Goal: Task Accomplishment & Management: Use online tool/utility

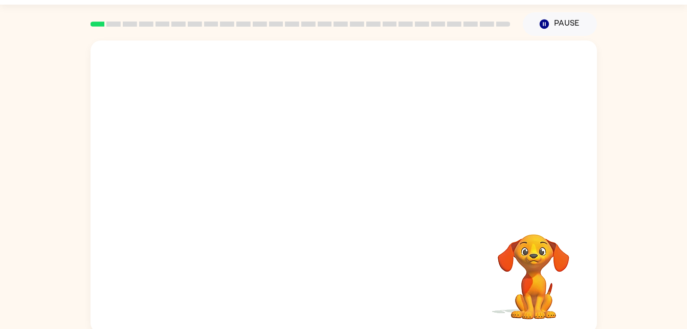
scroll to position [31, 0]
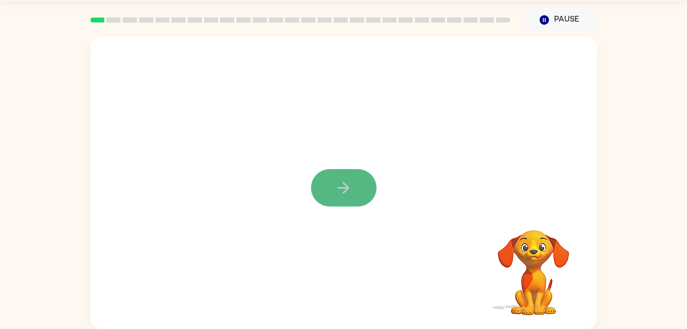
click at [350, 182] on icon "button" at bounding box center [344, 188] width 18 height 18
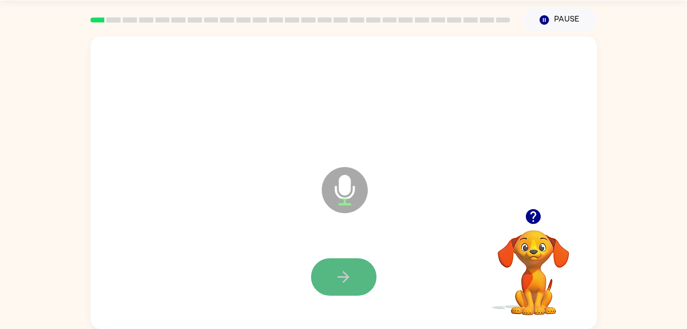
click at [357, 267] on button "button" at bounding box center [344, 276] width 66 height 37
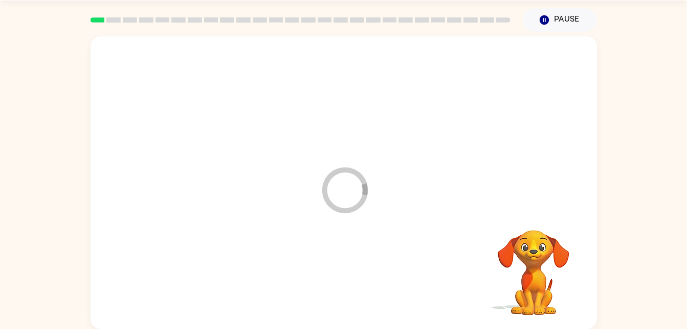
click at [357, 267] on div at bounding box center [344, 277] width 486 height 84
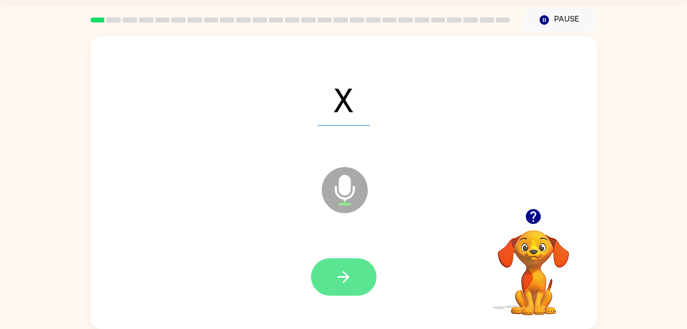
click at [340, 276] on icon "button" at bounding box center [344, 277] width 12 height 12
click at [337, 276] on icon "button" at bounding box center [344, 277] width 18 height 18
click at [341, 265] on button "button" at bounding box center [344, 276] width 66 height 37
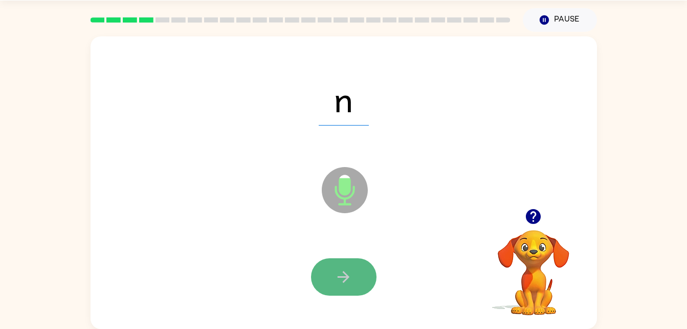
click at [352, 270] on icon "button" at bounding box center [344, 277] width 18 height 18
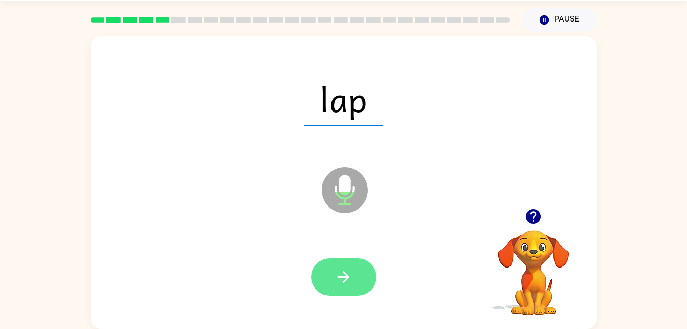
click at [354, 275] on button "button" at bounding box center [344, 276] width 66 height 37
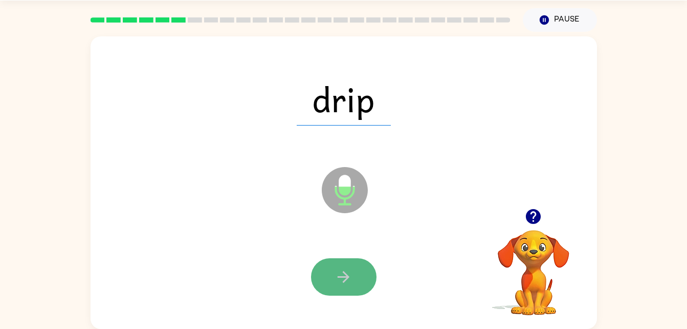
click at [338, 270] on icon "button" at bounding box center [344, 277] width 18 height 18
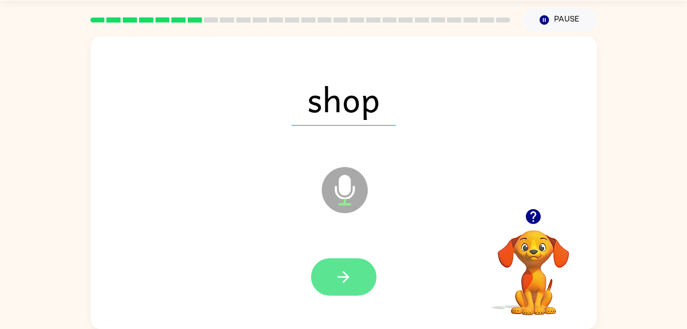
click at [359, 266] on button "button" at bounding box center [344, 276] width 66 height 37
click at [345, 278] on icon "button" at bounding box center [344, 277] width 18 height 18
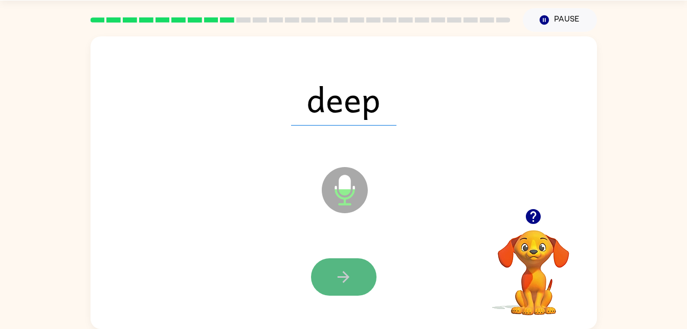
click at [334, 275] on button "button" at bounding box center [344, 276] width 66 height 37
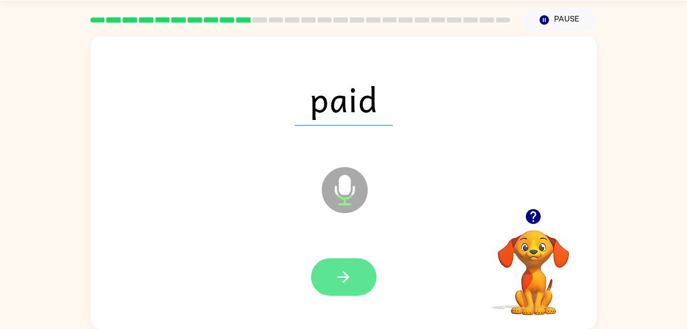
click at [340, 275] on icon "button" at bounding box center [344, 277] width 18 height 18
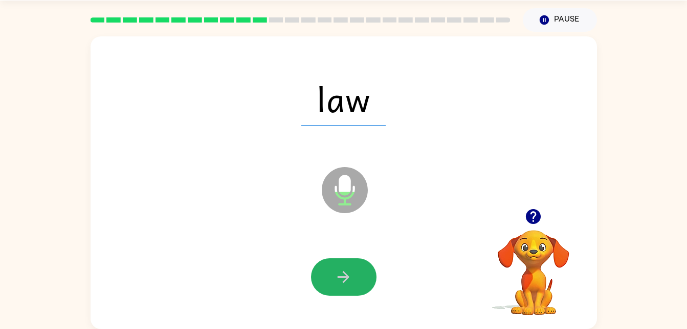
click at [340, 275] on icon "button" at bounding box center [344, 277] width 18 height 18
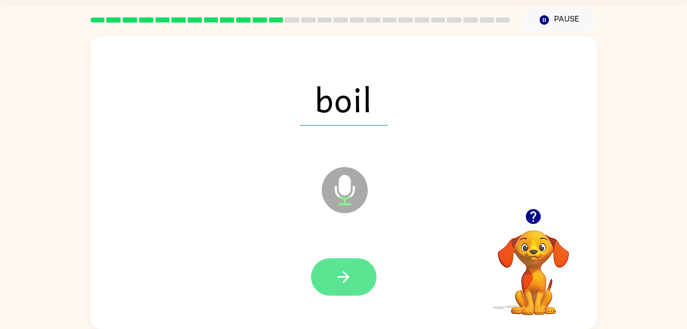
click at [341, 275] on icon "button" at bounding box center [344, 277] width 18 height 18
click at [351, 266] on button "button" at bounding box center [344, 276] width 66 height 37
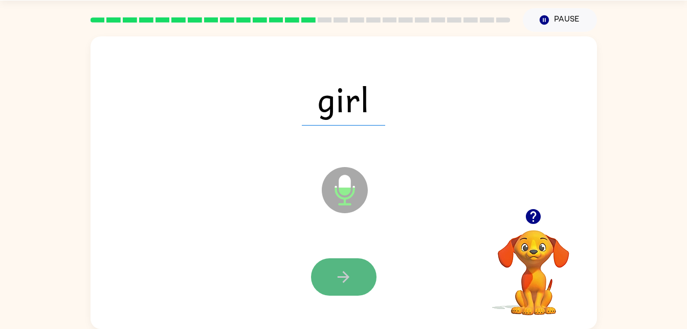
click at [352, 268] on icon "button" at bounding box center [344, 277] width 18 height 18
click at [352, 276] on icon "button" at bounding box center [344, 277] width 18 height 18
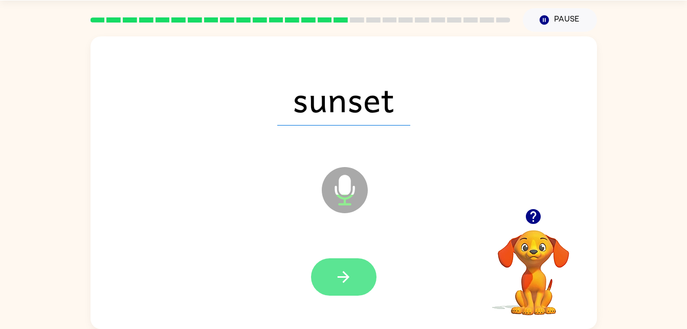
click at [336, 285] on icon "button" at bounding box center [344, 277] width 18 height 18
click at [330, 267] on button "button" at bounding box center [344, 276] width 66 height 37
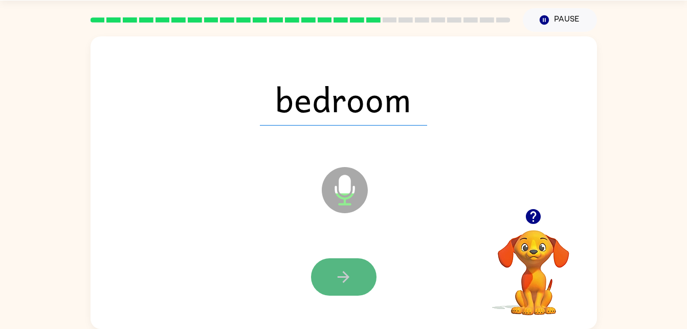
click at [359, 268] on button "button" at bounding box center [344, 276] width 66 height 37
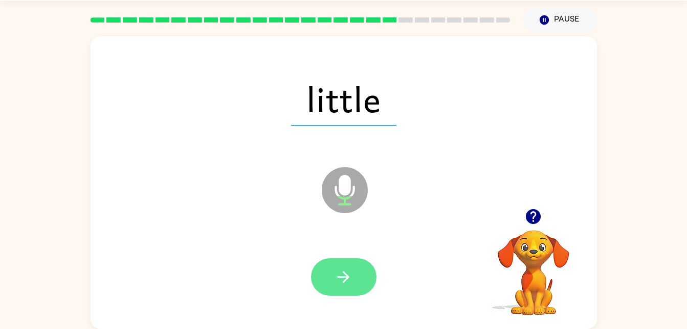
click at [362, 276] on button "button" at bounding box center [344, 276] width 66 height 37
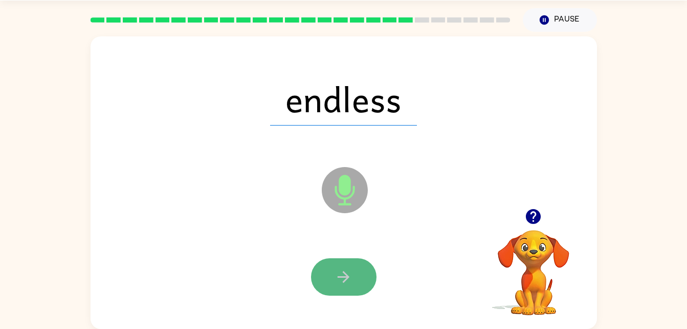
click at [367, 277] on button "button" at bounding box center [344, 276] width 66 height 37
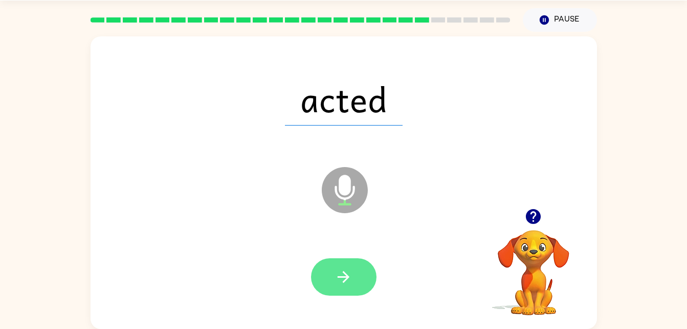
click at [342, 263] on button "button" at bounding box center [344, 276] width 66 height 37
click at [355, 271] on button "button" at bounding box center [344, 276] width 66 height 37
click at [358, 275] on button "button" at bounding box center [344, 276] width 66 height 37
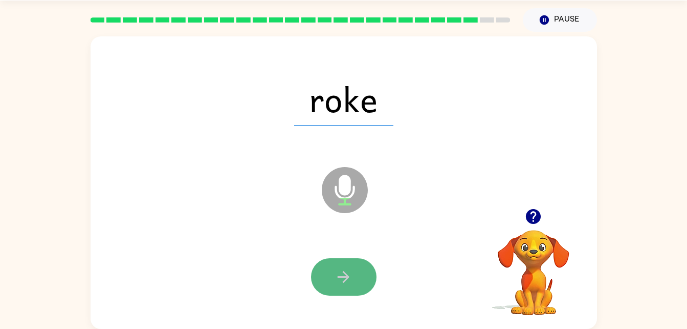
click at [359, 273] on button "button" at bounding box center [344, 276] width 66 height 37
click at [356, 276] on button "button" at bounding box center [344, 276] width 66 height 37
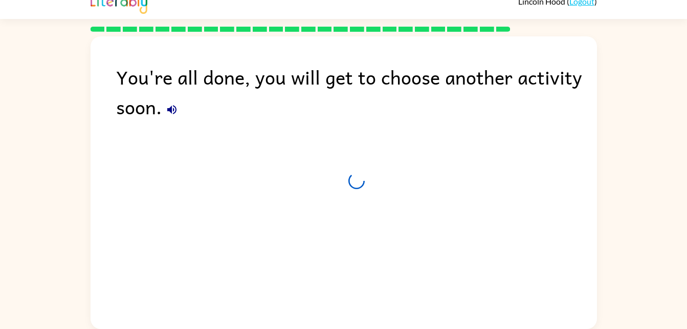
scroll to position [13, 0]
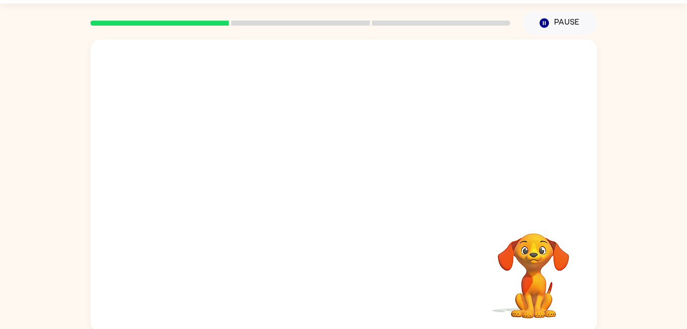
scroll to position [31, 0]
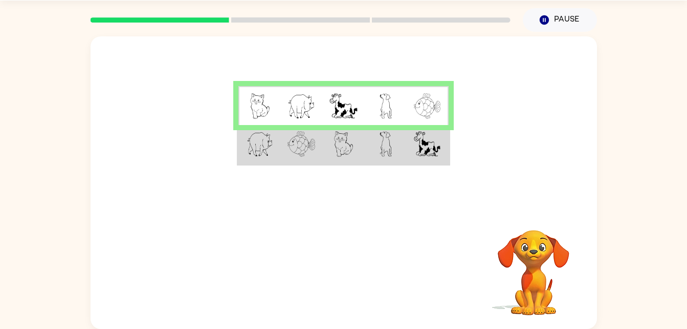
click at [412, 152] on td at bounding box center [428, 144] width 42 height 39
click at [365, 148] on td at bounding box center [386, 144] width 42 height 39
click at [356, 141] on td at bounding box center [343, 144] width 42 height 39
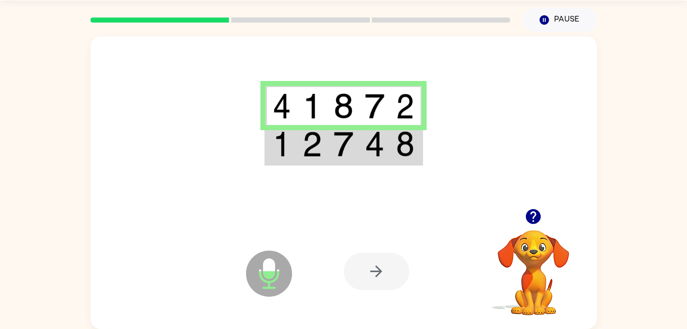
click at [345, 141] on img at bounding box center [343, 144] width 19 height 26
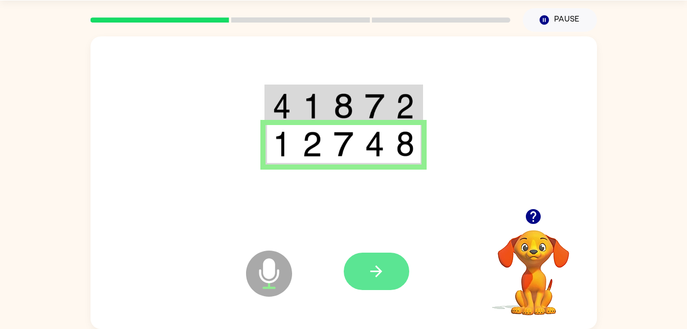
click at [380, 273] on icon "button" at bounding box center [376, 271] width 18 height 18
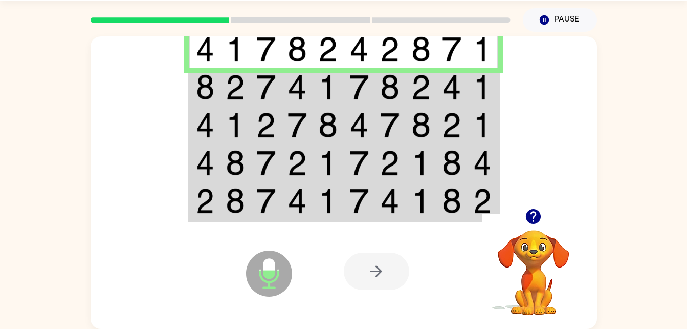
click at [314, 93] on td at bounding box center [328, 87] width 31 height 38
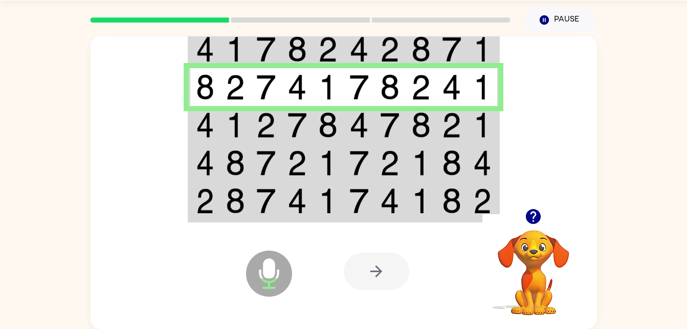
click at [268, 167] on img at bounding box center [265, 163] width 19 height 26
click at [260, 170] on img at bounding box center [265, 163] width 19 height 26
click at [273, 126] on img at bounding box center [265, 125] width 19 height 26
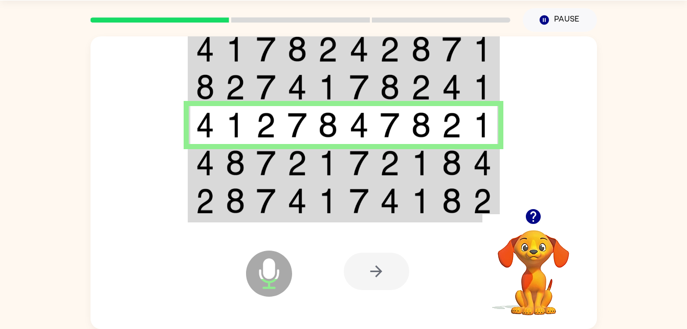
click at [270, 173] on img at bounding box center [265, 163] width 19 height 26
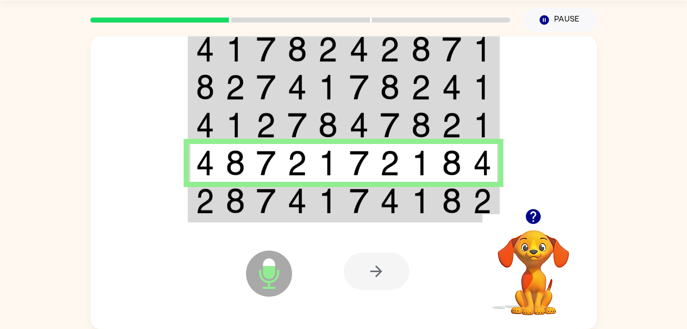
click at [329, 204] on img at bounding box center [327, 201] width 19 height 26
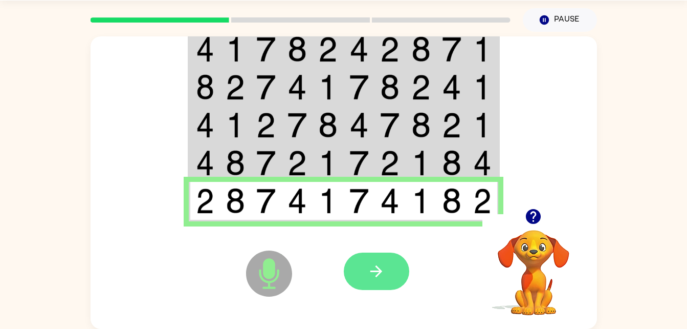
click at [384, 265] on icon "button" at bounding box center [376, 271] width 18 height 18
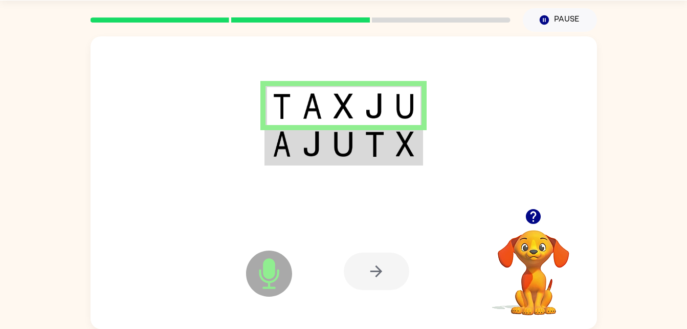
click at [349, 149] on img at bounding box center [343, 144] width 19 height 26
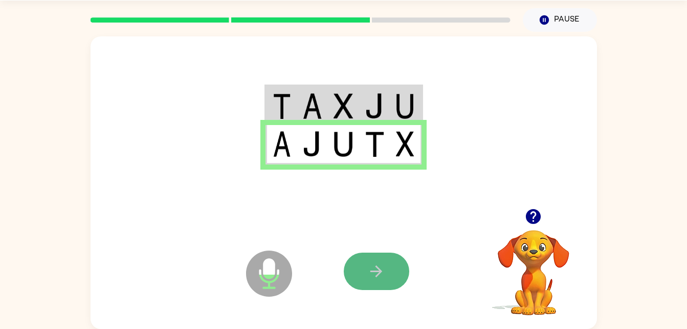
click at [372, 288] on button "button" at bounding box center [377, 270] width 66 height 37
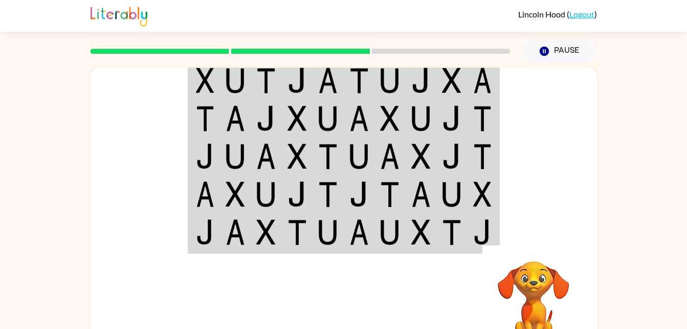
scroll to position [1, 0]
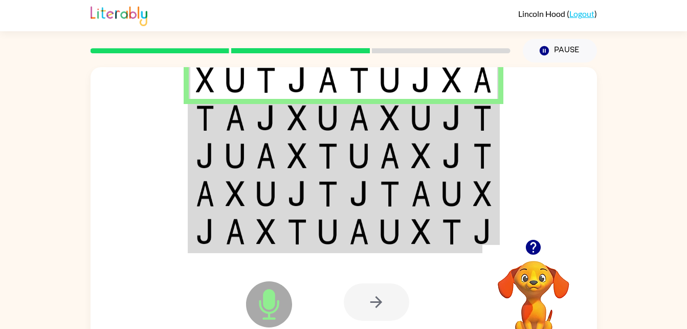
click at [282, 125] on td at bounding box center [297, 118] width 31 height 38
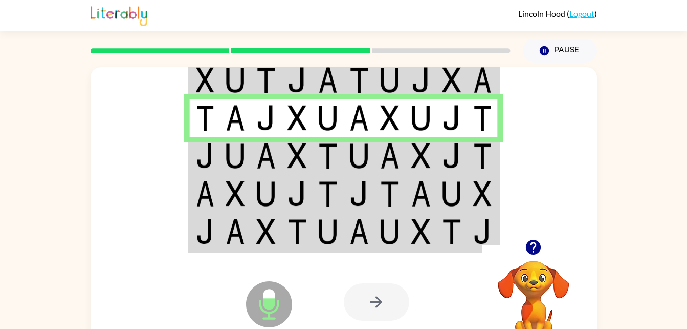
click at [291, 159] on img at bounding box center [297, 156] width 19 height 26
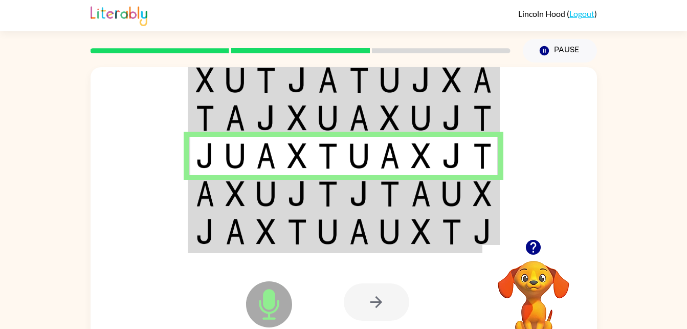
click at [294, 206] on img at bounding box center [297, 194] width 19 height 26
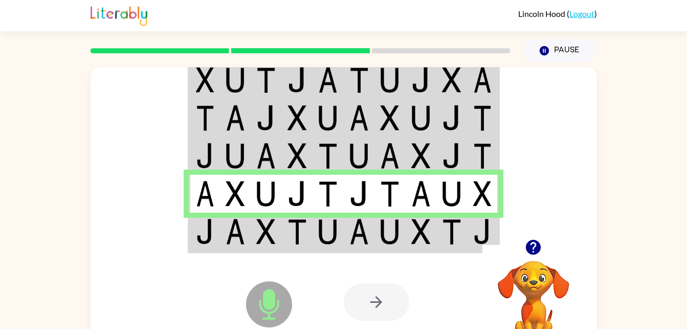
click at [372, 252] on div at bounding box center [419, 301] width 151 height 115
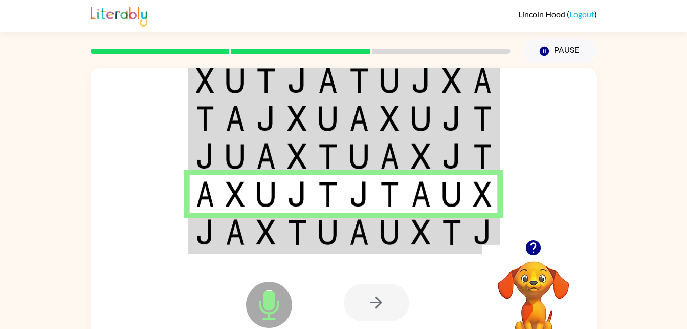
click at [402, 224] on td at bounding box center [390, 232] width 31 height 39
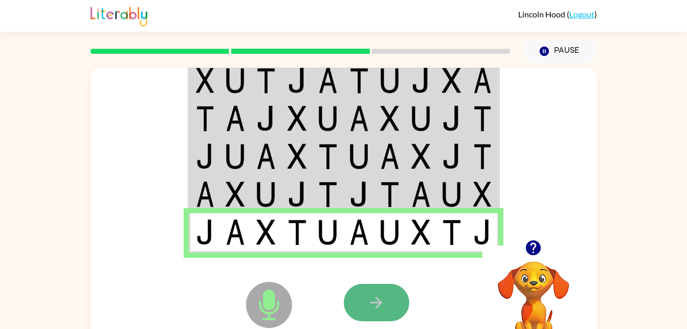
click at [379, 307] on icon "button" at bounding box center [376, 302] width 18 height 18
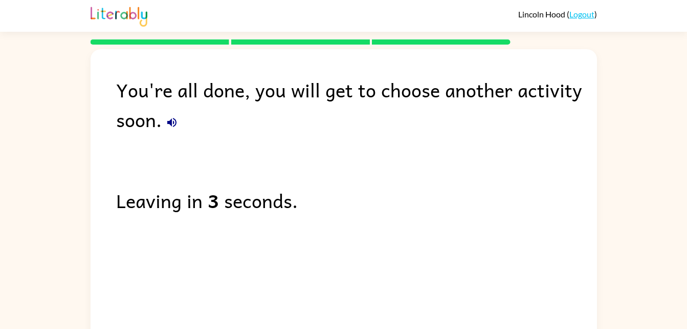
click at [479, 286] on div "You're all done, you will get to choose another activity soon. Leaving in 3 sec…" at bounding box center [344, 192] width 507 height 287
